Goal: Find specific page/section: Locate item on page

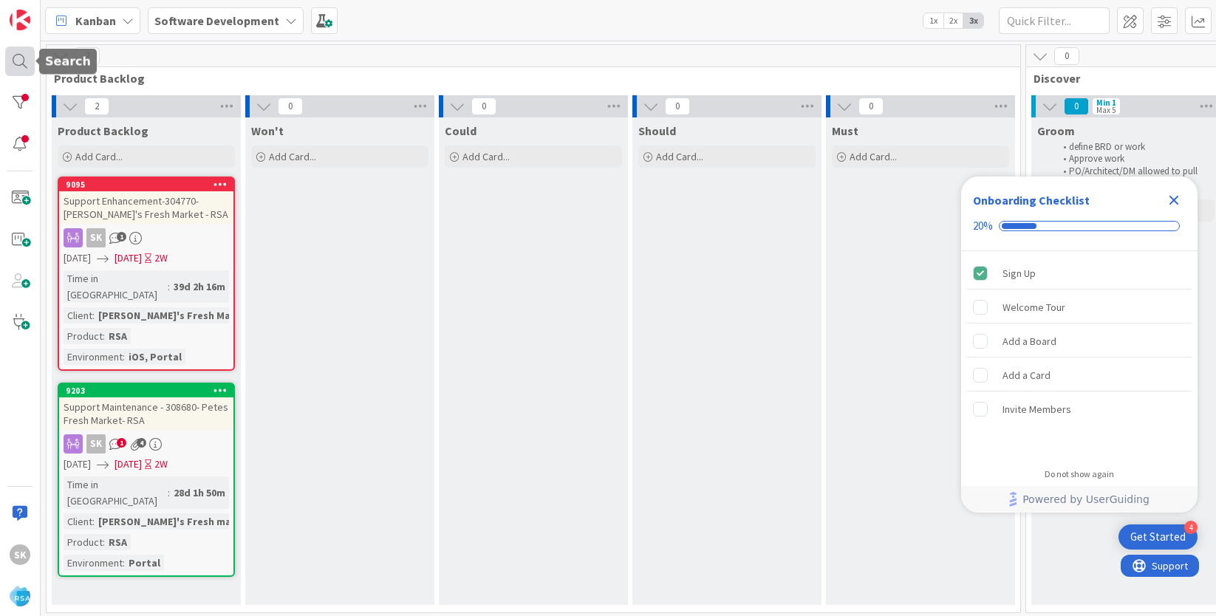
click at [21, 66] on div at bounding box center [20, 62] width 30 height 30
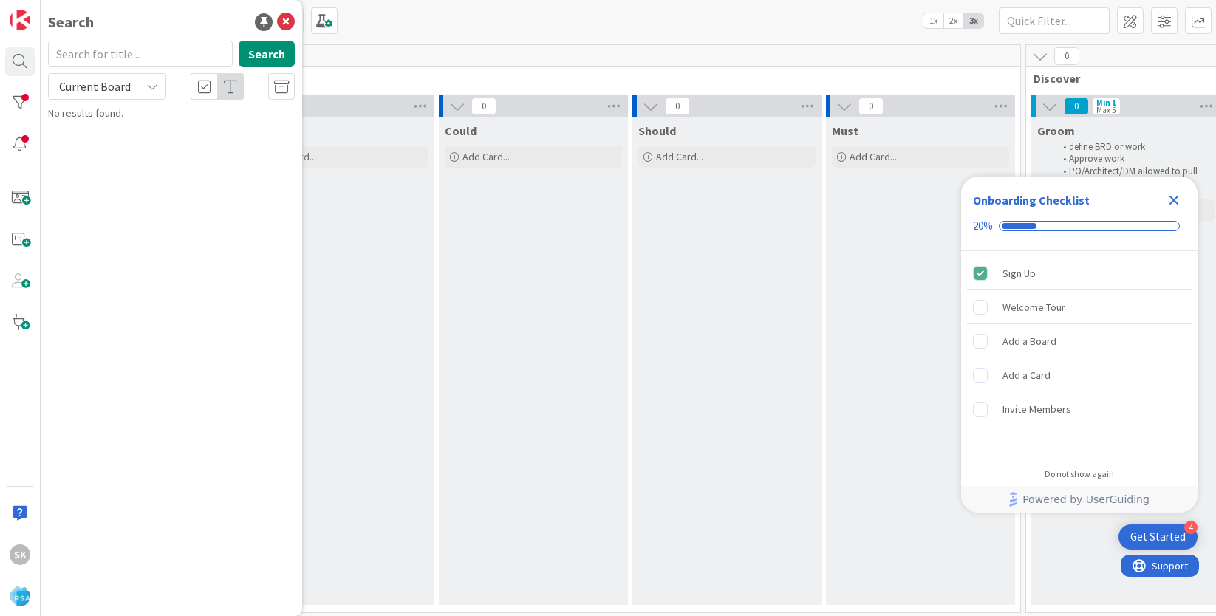
click at [146, 60] on input "text" at bounding box center [140, 54] width 185 height 27
type input "8310"
click at [178, 41] on input "8310" at bounding box center [140, 54] width 185 height 27
